Goal: Task Accomplishment & Management: Manage account settings

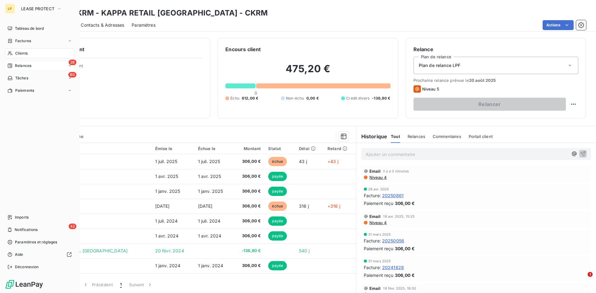
click at [36, 67] on div "26 Relances" at bounding box center [39, 66] width 69 height 10
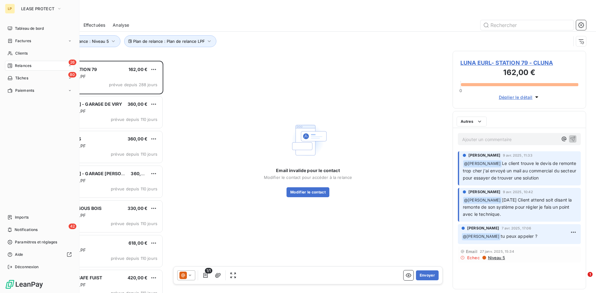
scroll to position [228, 129]
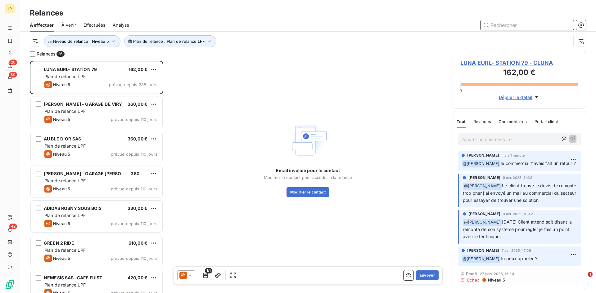
click at [119, 27] on span "Analyse" at bounding box center [121, 25] width 16 height 6
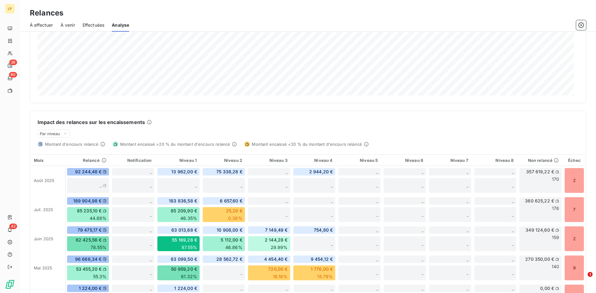
scroll to position [124, 0]
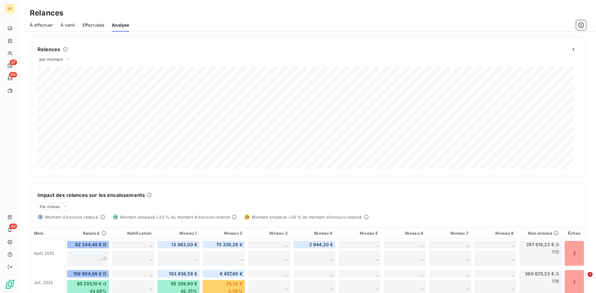
scroll to position [124, 0]
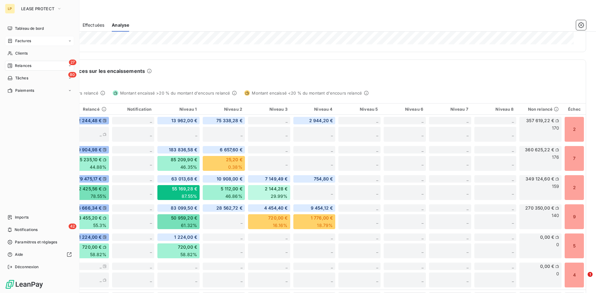
click at [23, 43] on span "Factures" at bounding box center [23, 41] width 16 height 6
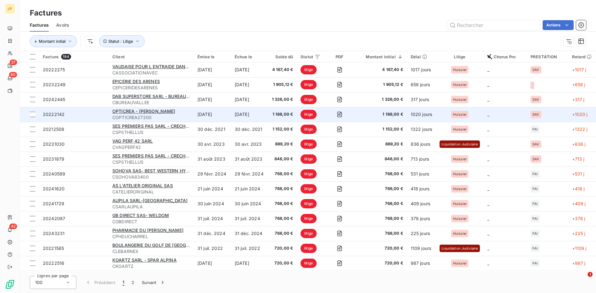
click at [307, 111] on span "litige" at bounding box center [309, 114] width 16 height 9
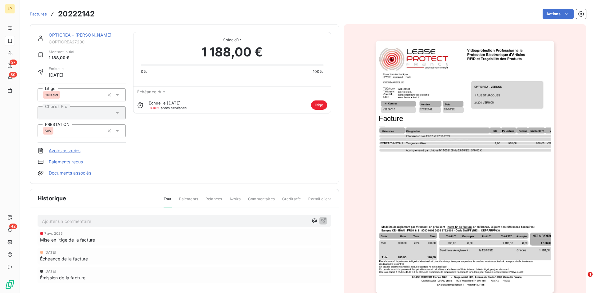
click at [88, 92] on div "Huissier" at bounding box center [73, 95] width 61 height 10
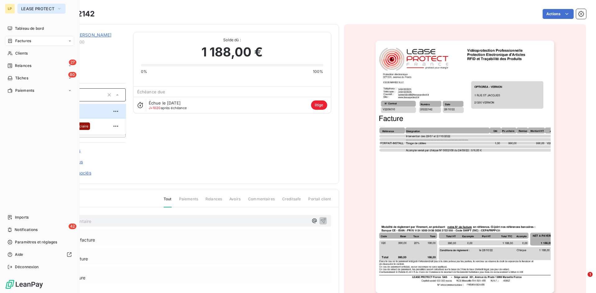
click at [44, 9] on span "LEASE PROTECT" at bounding box center [37, 8] width 33 height 5
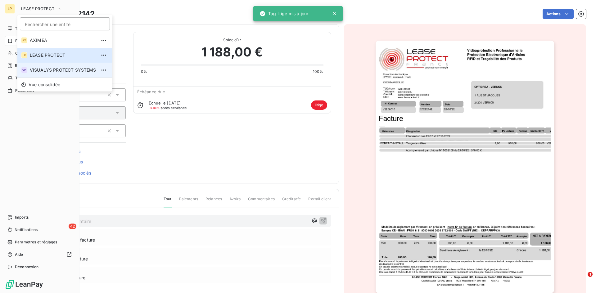
click at [51, 70] on span "VISUALYS PROTECT SYSTEMS" at bounding box center [63, 70] width 66 height 6
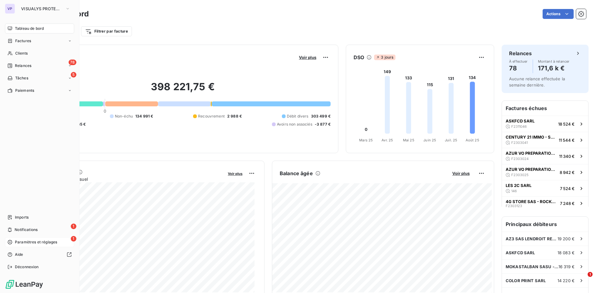
click at [46, 243] on span "Paramètres et réglages" at bounding box center [36, 243] width 42 height 6
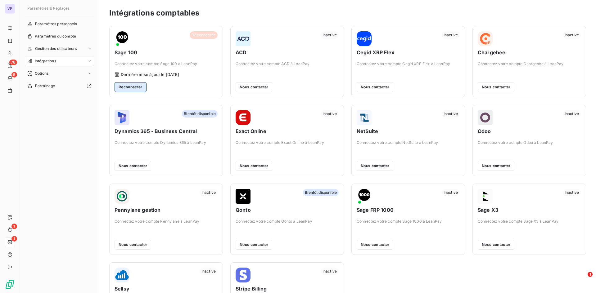
click at [130, 88] on button "Reconnecter" at bounding box center [131, 87] width 32 height 10
click at [574, 283] on div "Déconnectée Sage 100 Connectez votre compte Sage 100 à LeanPay Dernière mise à …" at bounding box center [347, 180] width 477 height 308
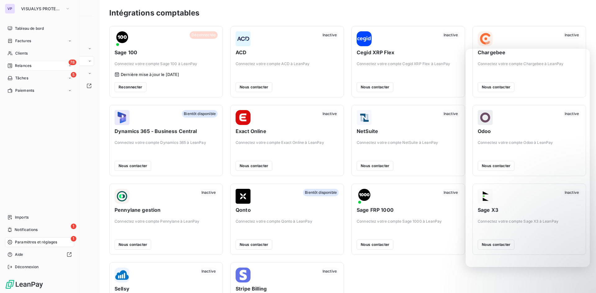
click at [26, 69] on div "78 Relances" at bounding box center [39, 66] width 69 height 10
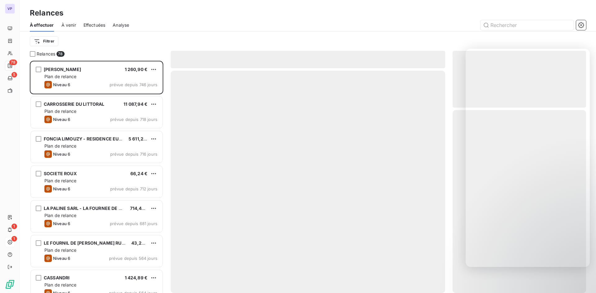
scroll to position [228, 129]
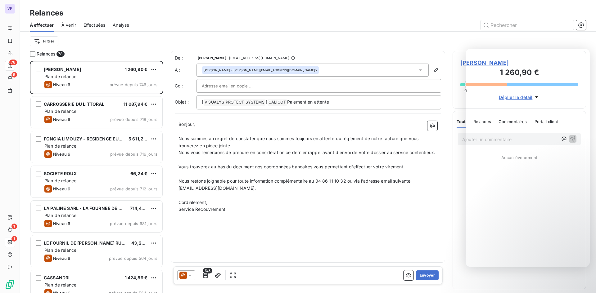
click at [125, 22] on span "Analyse" at bounding box center [121, 25] width 16 height 6
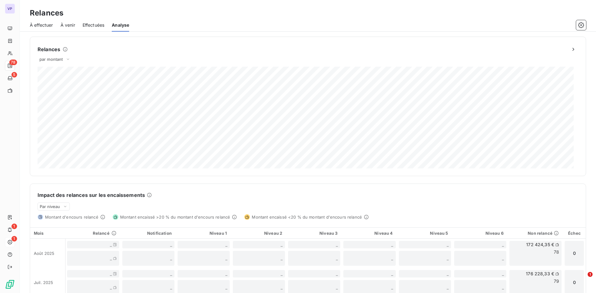
click at [95, 29] on div "Effectuées" at bounding box center [94, 25] width 22 height 13
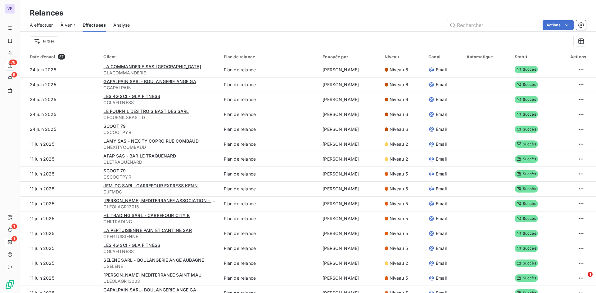
click at [45, 22] on span "À effectuer" at bounding box center [41, 25] width 23 height 6
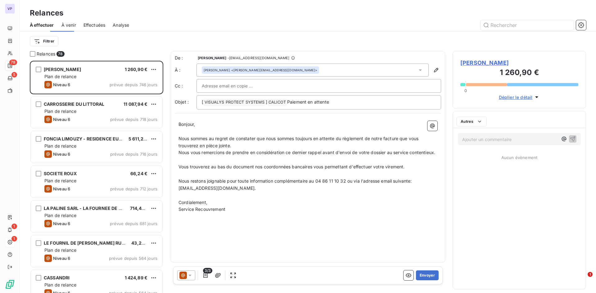
scroll to position [228, 129]
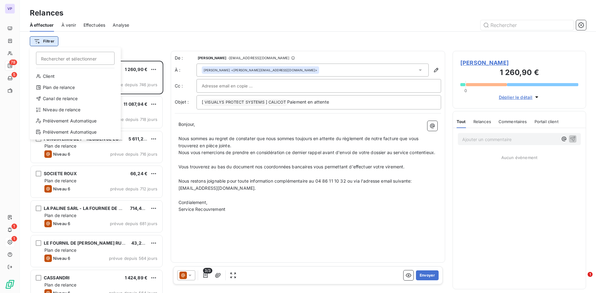
click at [50, 45] on html "VP 78 5 1 1 Relances À effectuer À venir Effectuées Analyse Filtrer Rechercher …" at bounding box center [298, 146] width 596 height 293
click at [89, 108] on div "Niveau de relance" at bounding box center [75, 110] width 86 height 10
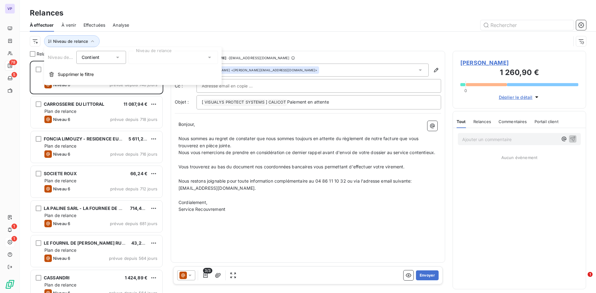
click at [153, 58] on div at bounding box center [173, 57] width 89 height 13
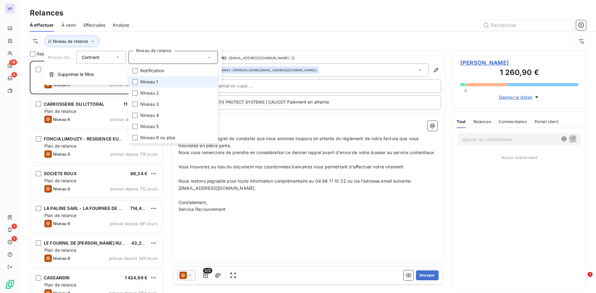
click at [166, 83] on li "Niveau 1" at bounding box center [173, 81] width 89 height 11
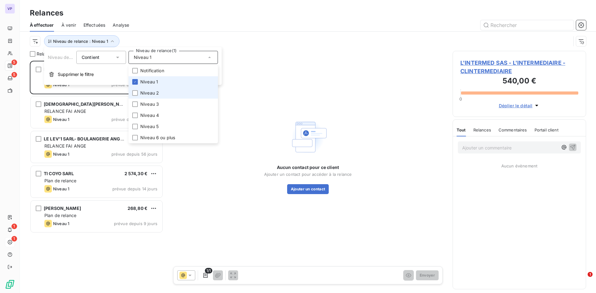
scroll to position [228, 129]
click at [164, 92] on li "Niveau 2" at bounding box center [173, 93] width 89 height 11
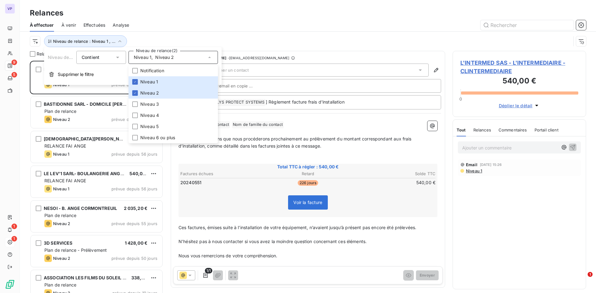
click at [212, 32] on div "Niveau de relance : Niveau 1 , ..." at bounding box center [308, 41] width 557 height 19
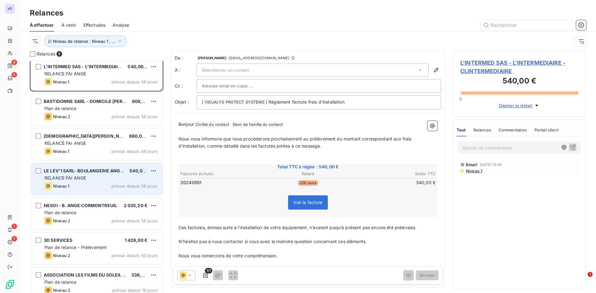
scroll to position [0, 0]
